Goal: Navigation & Orientation: Find specific page/section

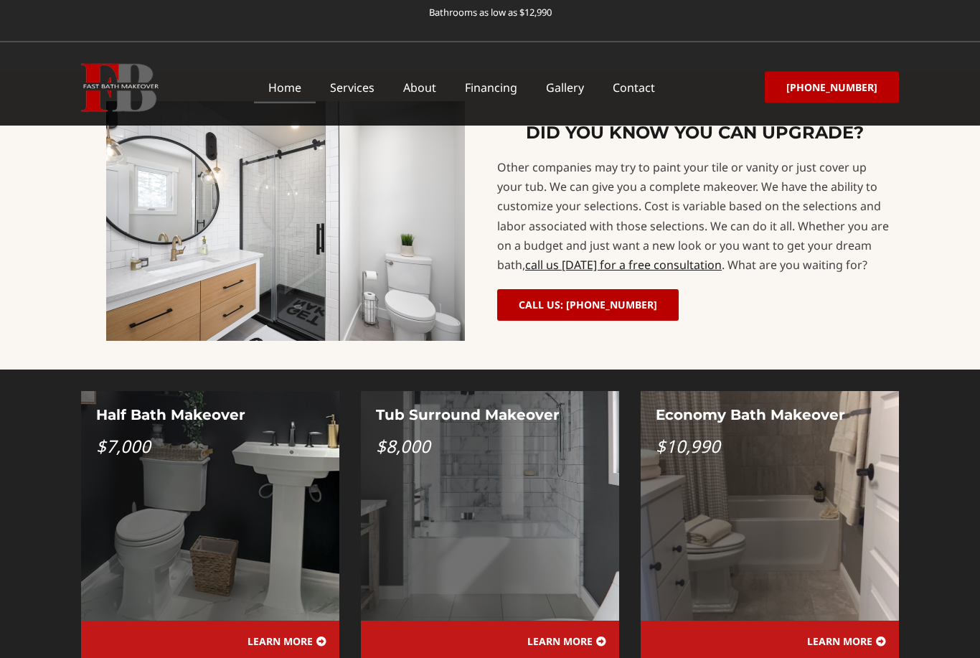
scroll to position [1091, 0]
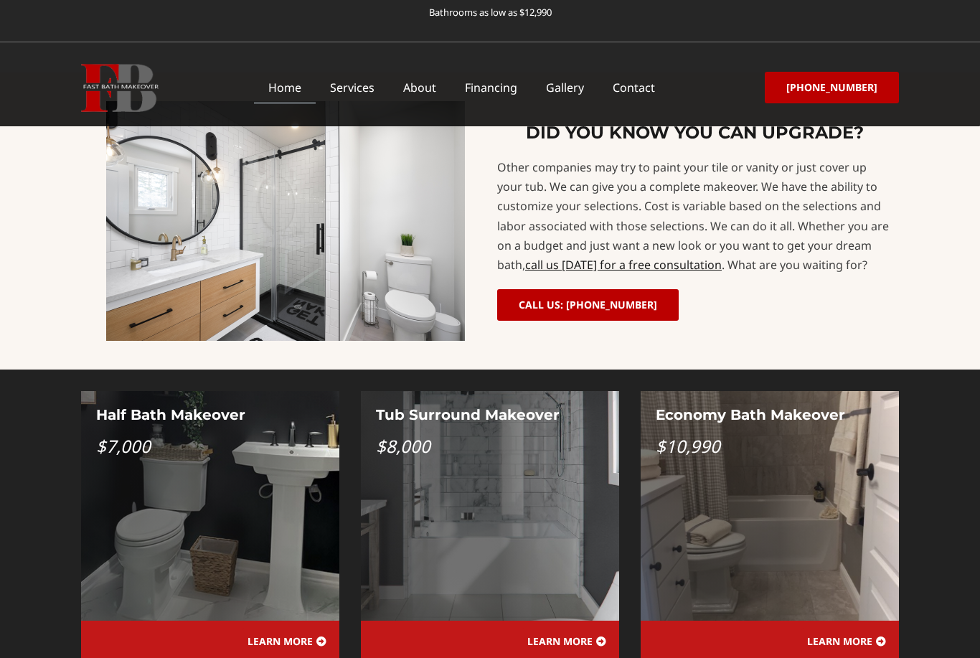
click at [573, 637] on span "LEARN MORE" at bounding box center [559, 642] width 65 height 10
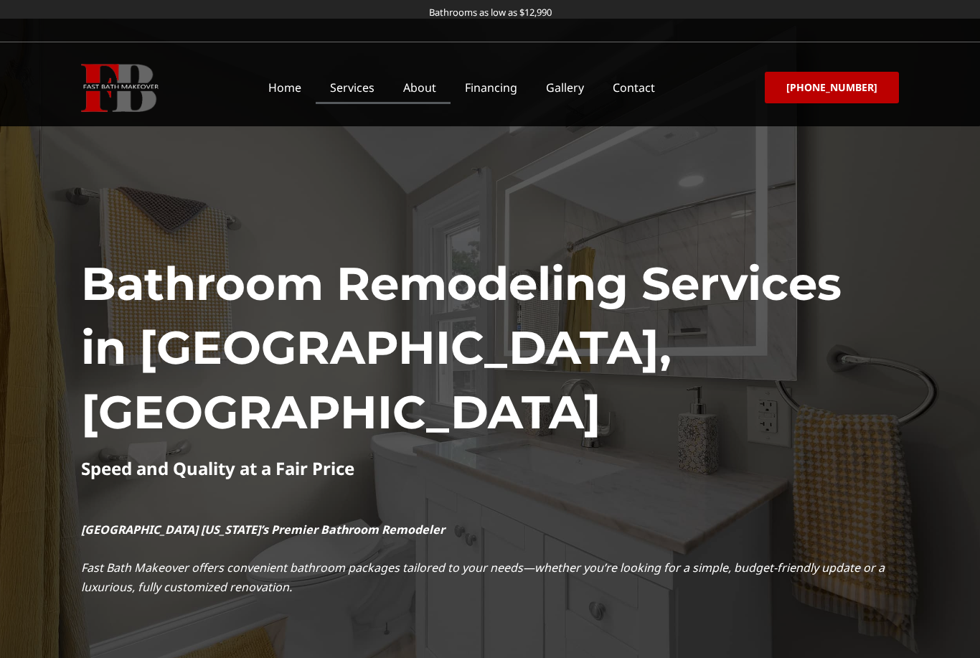
click at [433, 89] on link "About" at bounding box center [420, 87] width 62 height 33
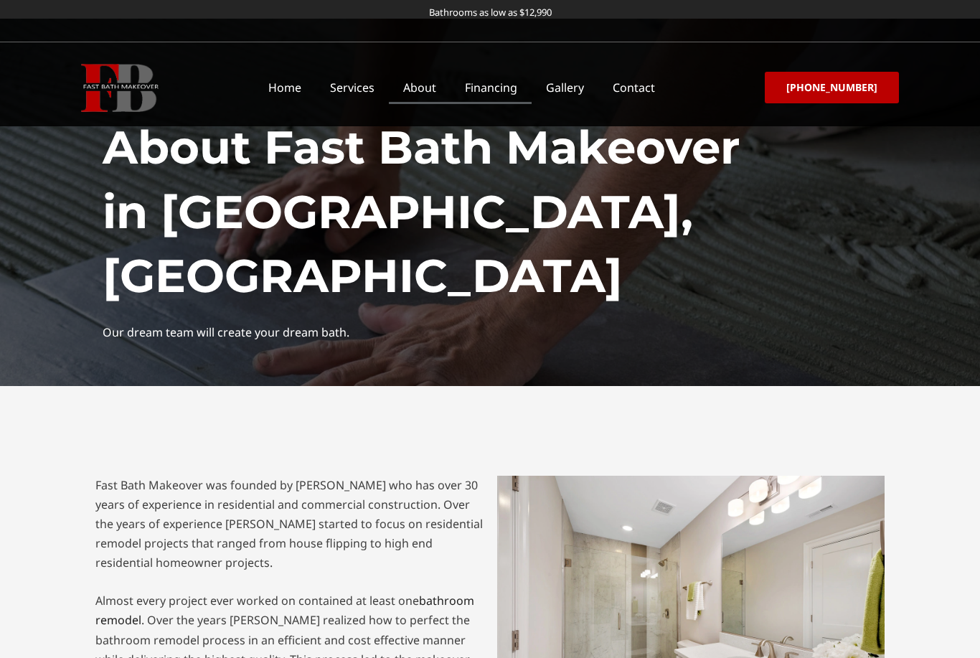
click at [519, 83] on link "Financing" at bounding box center [491, 87] width 81 height 33
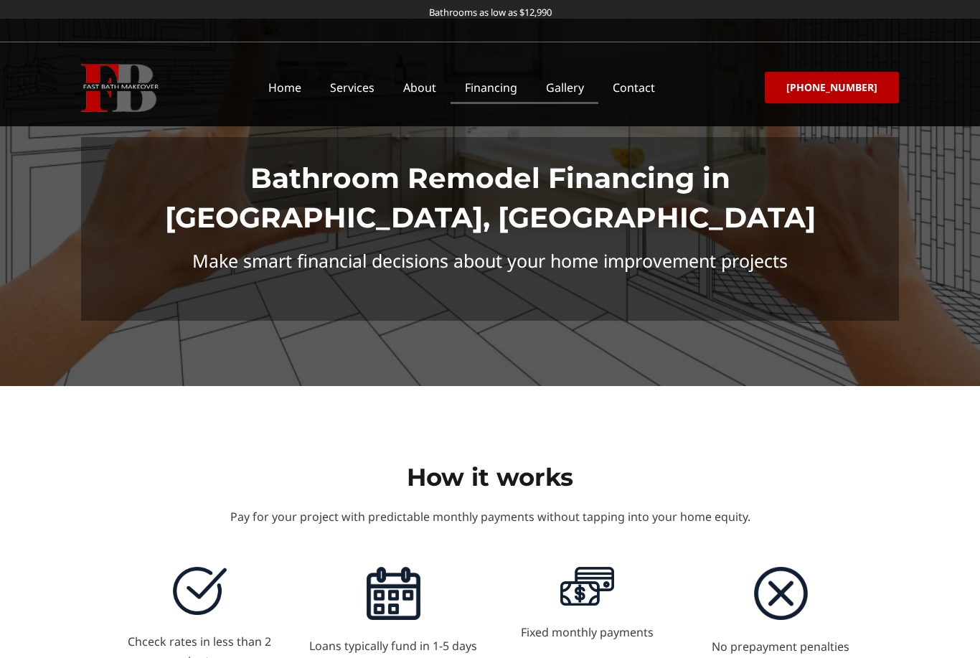
click at [576, 93] on link "Gallery" at bounding box center [565, 87] width 67 height 33
